Goal: Book appointment/travel/reservation

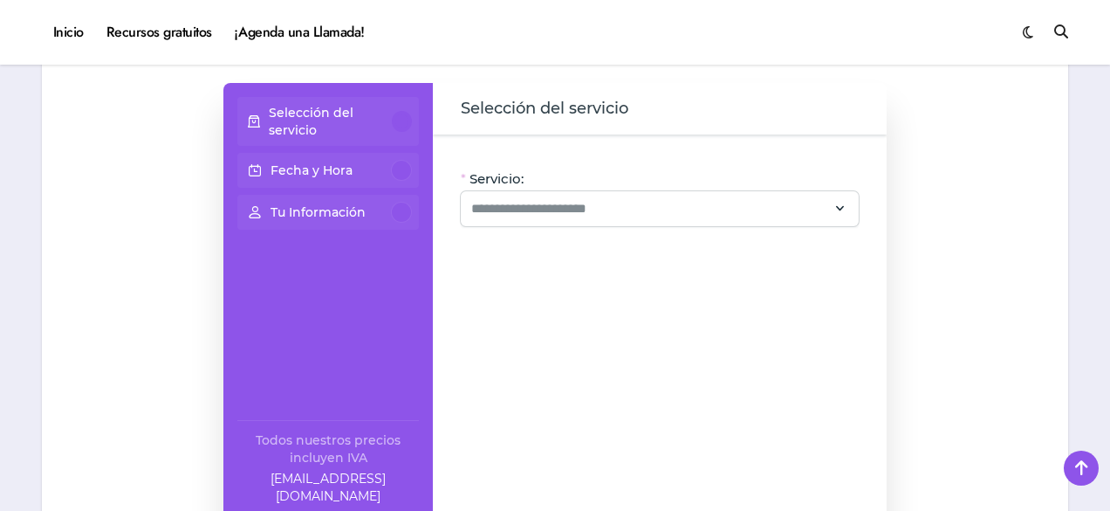
scroll to position [1046, 0]
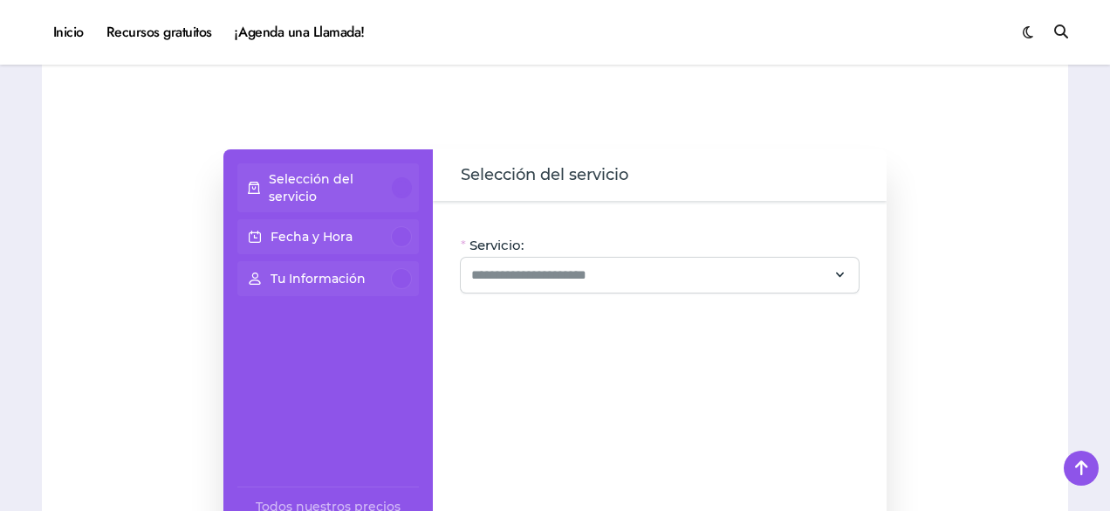
click at [317, 170] on p "Selección del servicio" at bounding box center [331, 187] width 124 height 35
drag, startPoint x: 537, startPoint y: 251, endPoint x: 524, endPoint y: 222, distance: 31.6
click at [524, 222] on div "Servicio: Oye, hay paquetes especiales con este servicio, ¡consúltalos! CV + Li…" at bounding box center [660, 395] width 454 height 388
click at [524, 264] on input "Servicio:" at bounding box center [649, 274] width 356 height 21
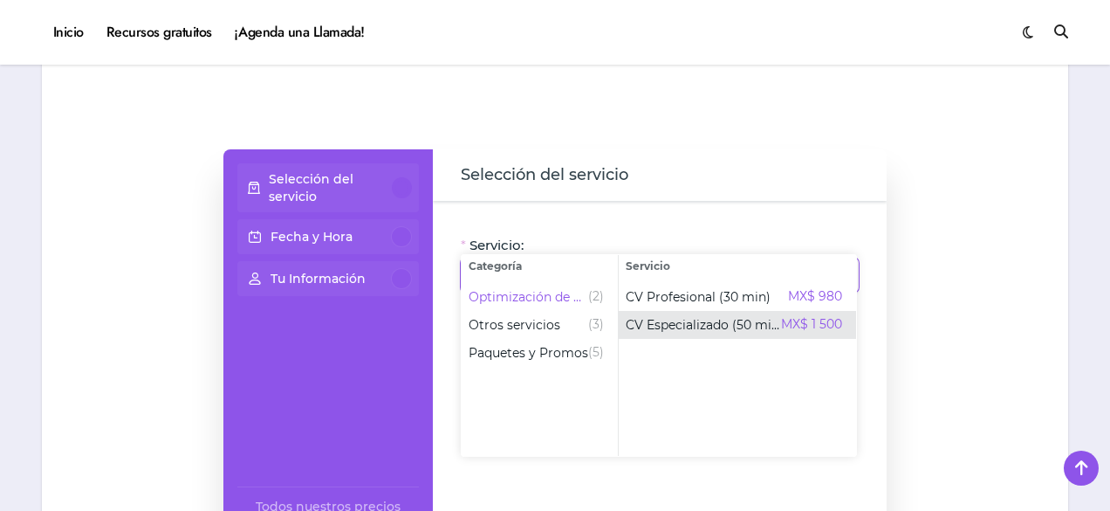
click at [638, 323] on span "CV Especializado (50 min)" at bounding box center [703, 324] width 155 height 17
type input "**********"
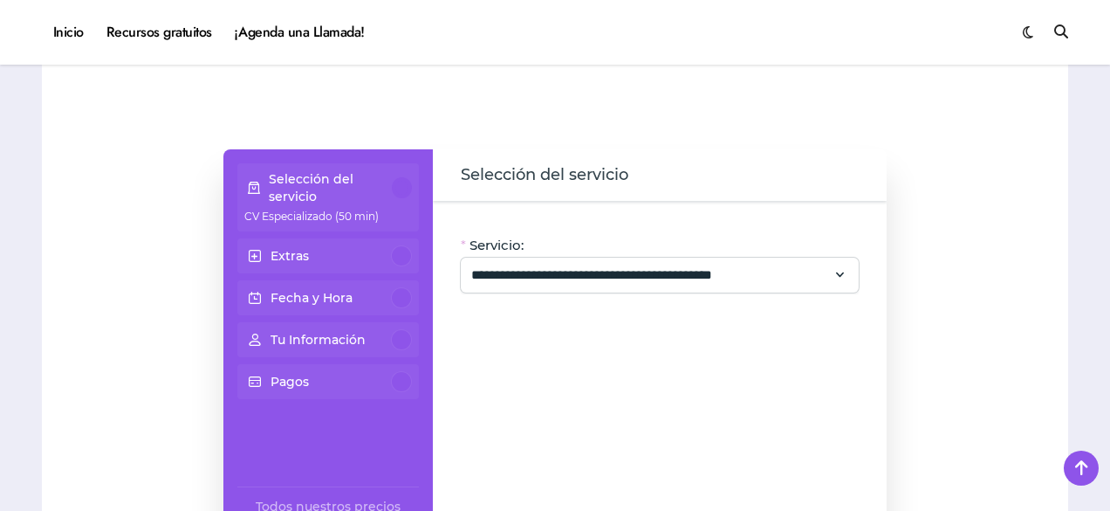
click at [311, 245] on div "Extras" at bounding box center [328, 255] width 168 height 21
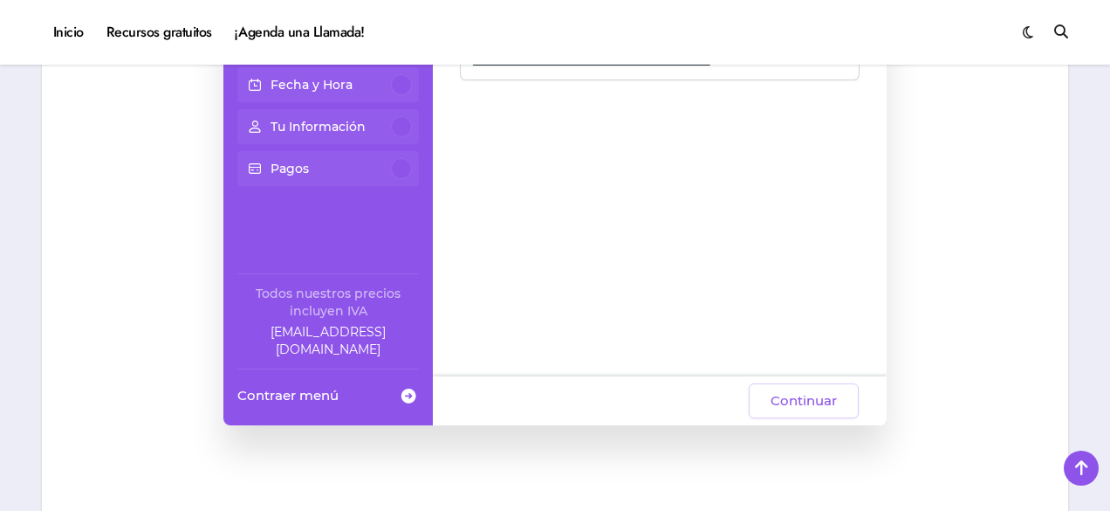
scroll to position [1244, 0]
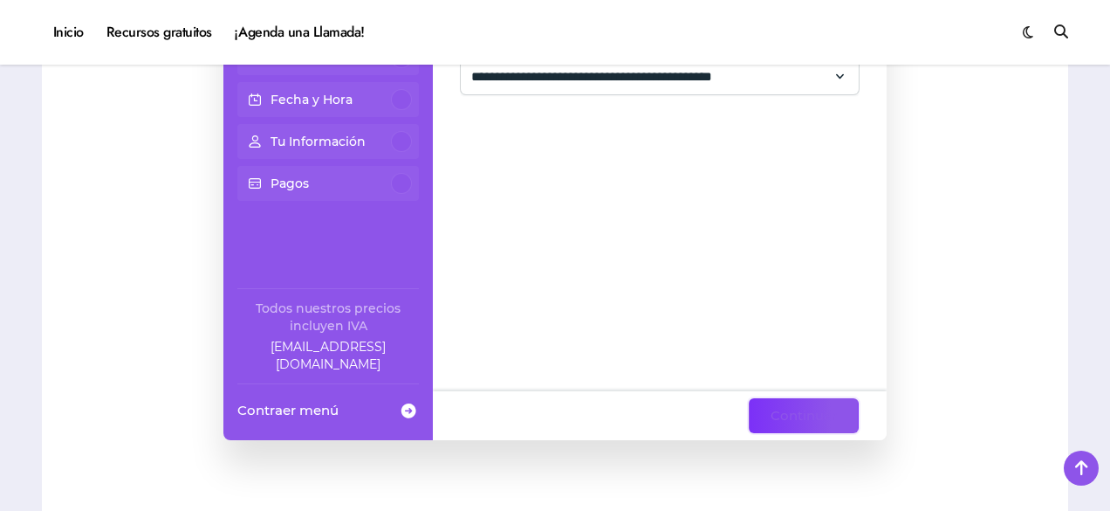
click at [773, 405] on span "Continuar" at bounding box center [804, 415] width 66 height 21
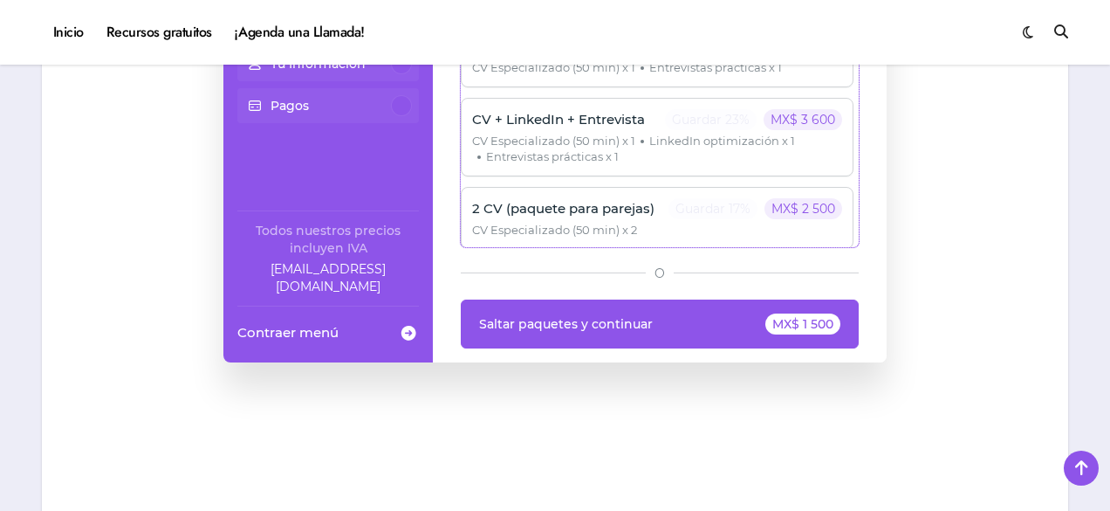
scroll to position [1350, 0]
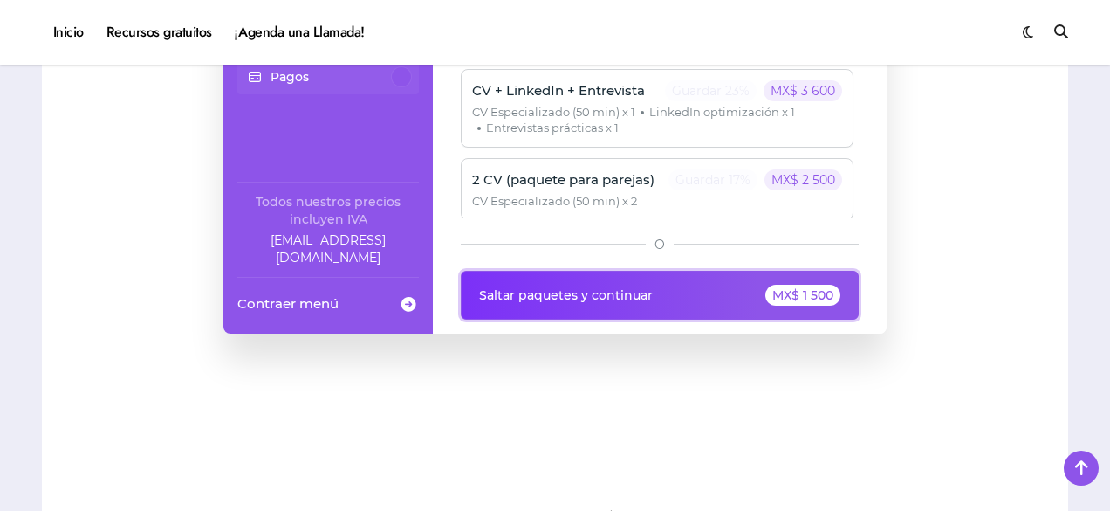
click at [808, 285] on div "MX$ 1 500" at bounding box center [803, 295] width 75 height 21
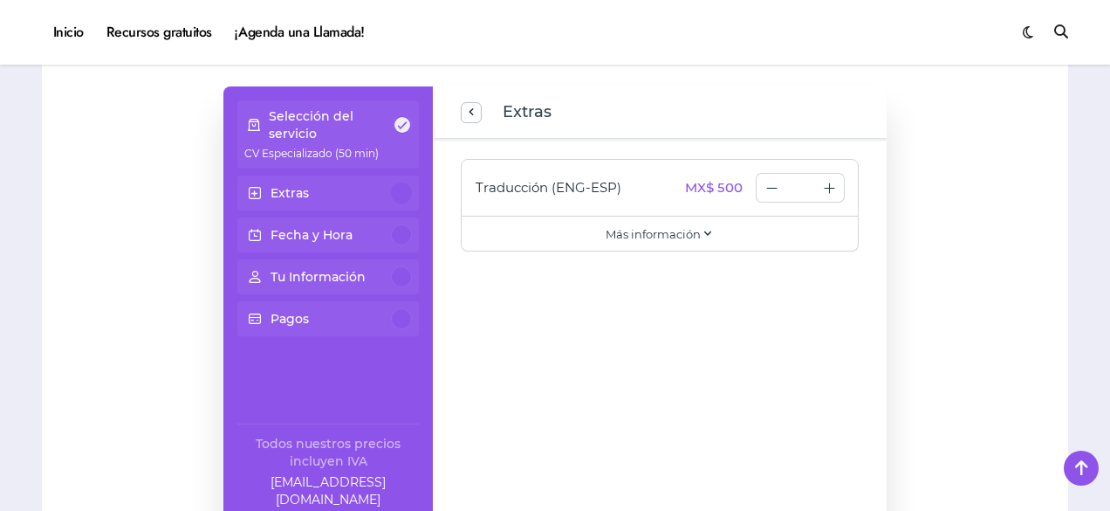
scroll to position [1119, 0]
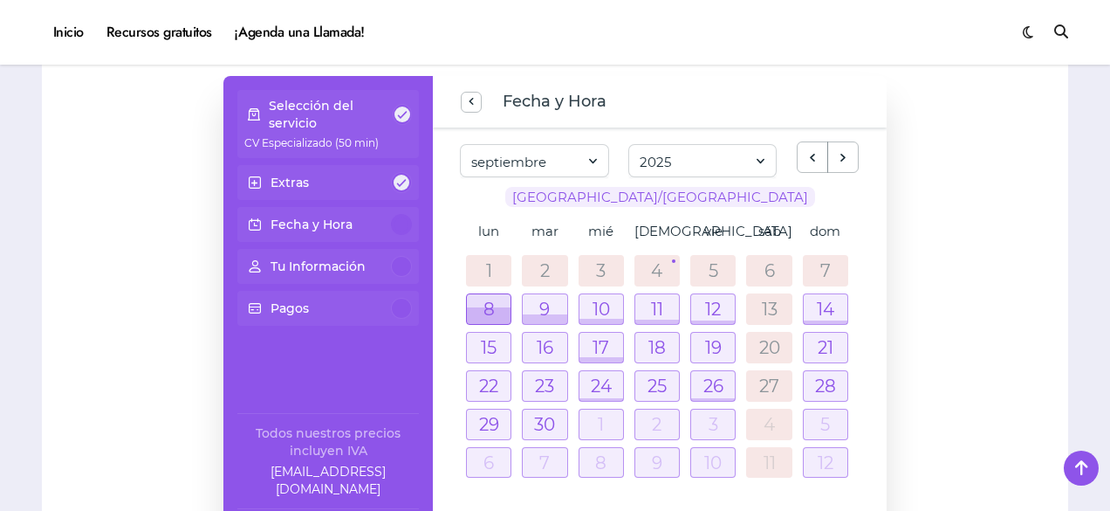
click at [498, 307] on div at bounding box center [489, 315] width 44 height 17
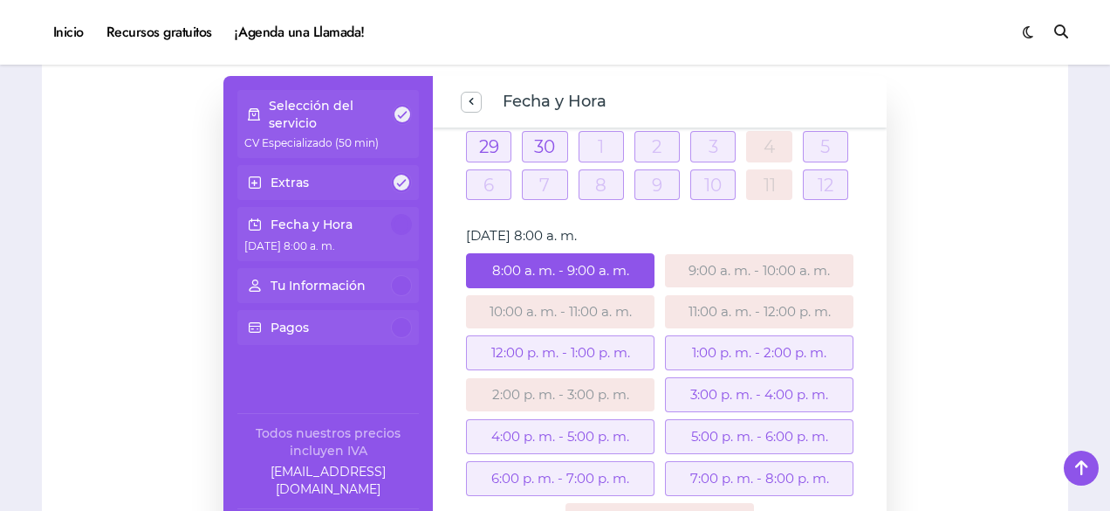
scroll to position [326, 0]
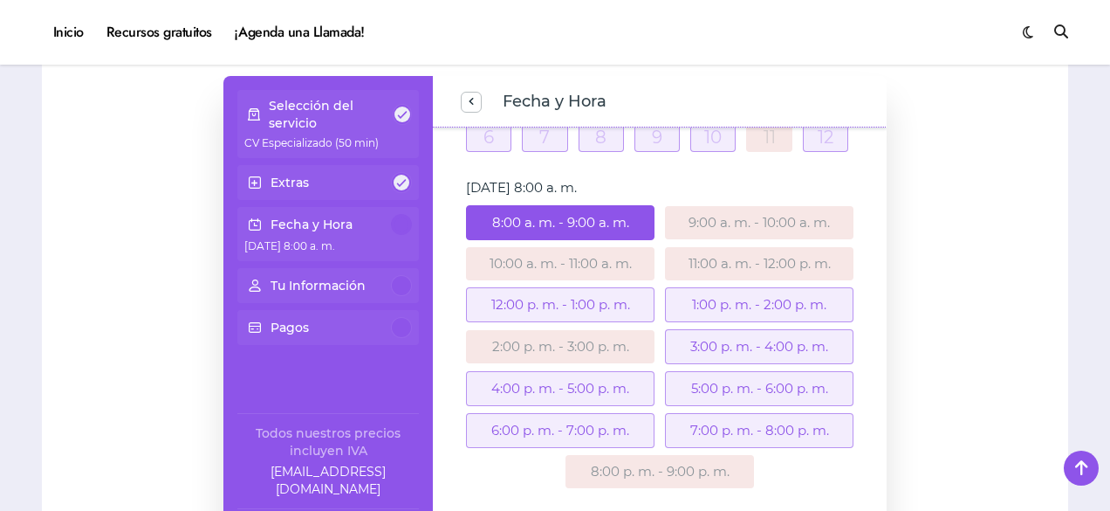
click at [683, 371] on div "5:00 p. m. - 6:00 p. m." at bounding box center [759, 388] width 189 height 35
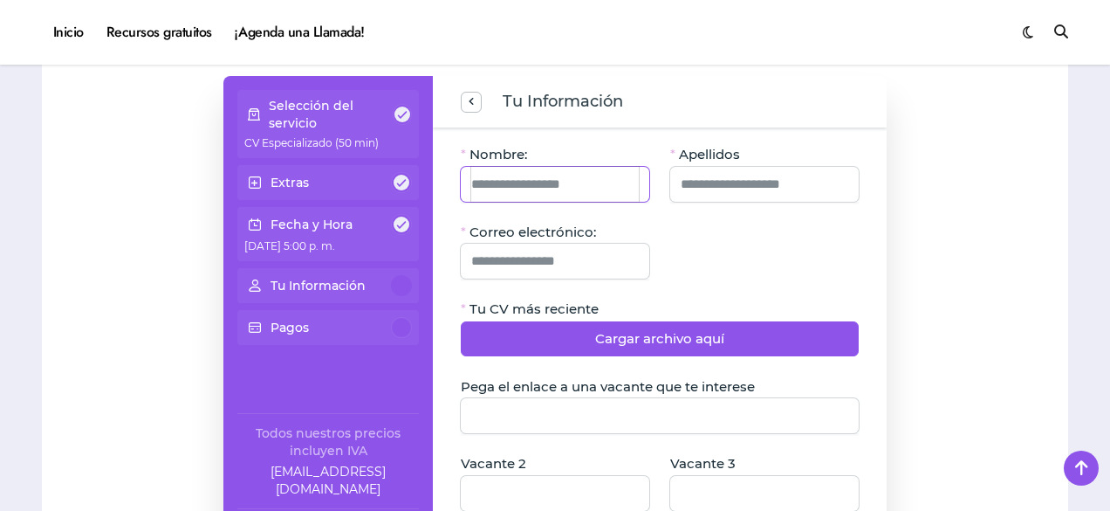
click at [594, 167] on input "Nombre:" at bounding box center [555, 184] width 168 height 35
type input "**********"
click at [530, 244] on input "Correo electrónico:" at bounding box center [555, 261] width 168 height 35
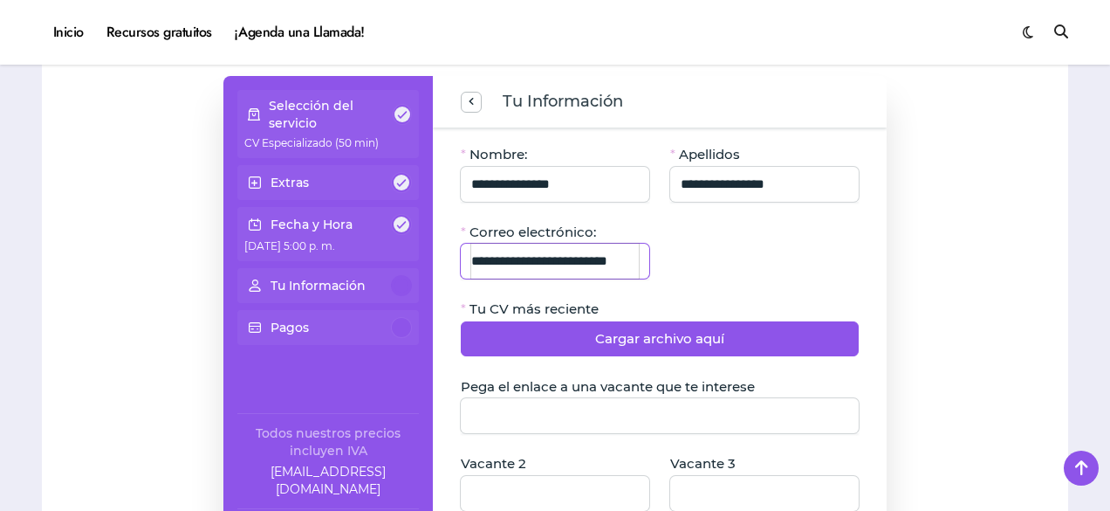
scroll to position [0, 6]
type input "**********"
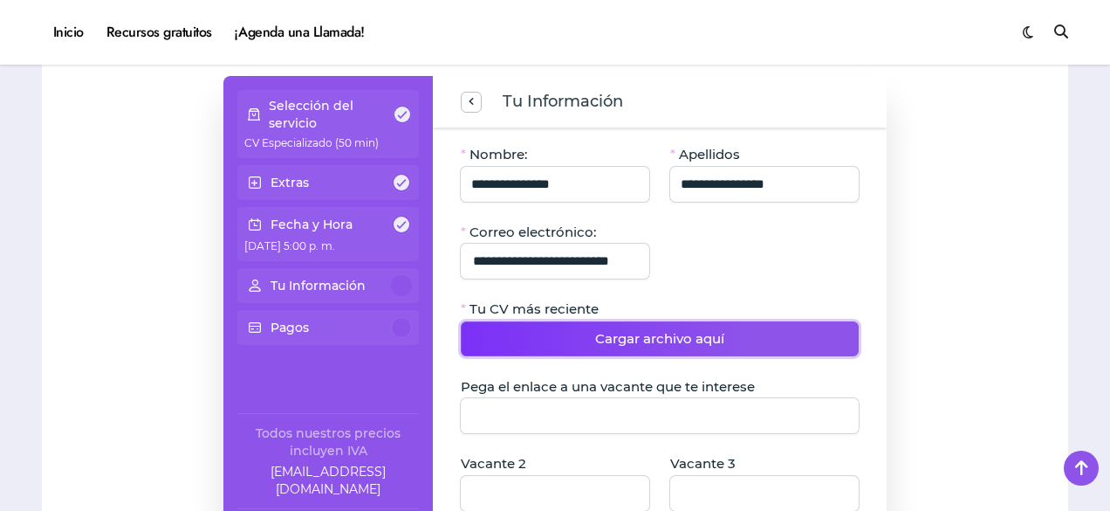
scroll to position [0, 0]
click at [573, 321] on button "Cargar archivo aquí" at bounding box center [660, 338] width 398 height 35
